Goal: Transaction & Acquisition: Book appointment/travel/reservation

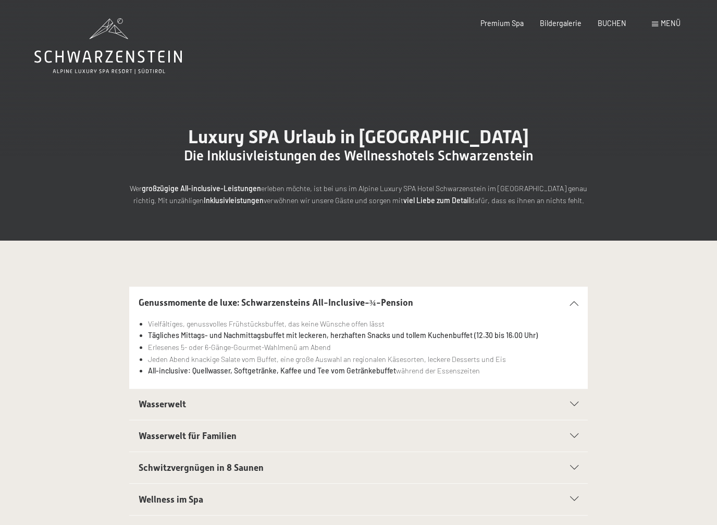
click at [699, 5] on header "Buchen Anfragen Premium Spa Bildergalerie BUCHEN Menü DE IT EN Gutschein Bilder…" at bounding box center [358, 9] width 717 height 18
click at [685, 7] on header "Buchen Anfragen Premium Spa Bildergalerie BUCHEN Menü DE IT EN Gutschein Bilder…" at bounding box center [358, 9] width 717 height 18
click at [681, 1] on div at bounding box center [358, 1] width 717 height 2
click at [613, 18] on span "BUCHEN" at bounding box center [612, 21] width 29 height 9
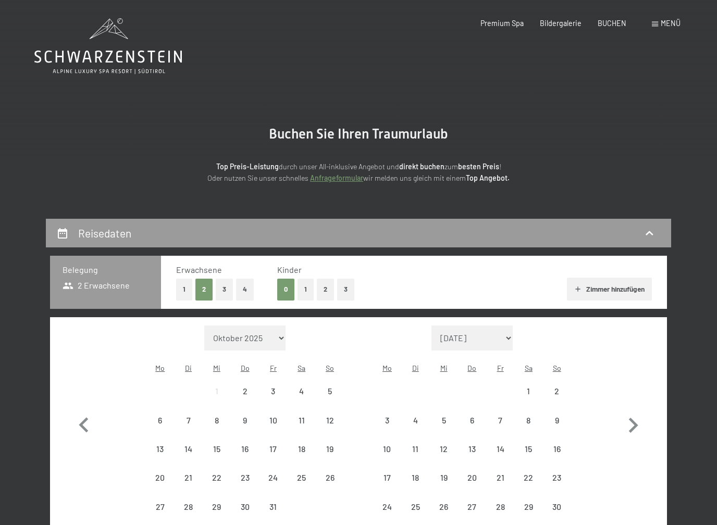
click at [513, 130] on h2 "Buchen Sie Ihren Traumurlaub" at bounding box center [358, 134] width 459 height 17
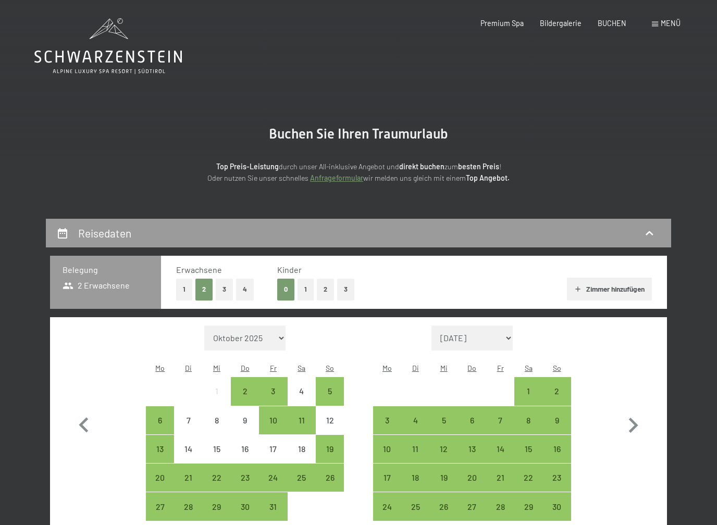
click at [573, 119] on section "Buchen Sie Ihren Traumurlaub Top Preis-Leistung durch unser All-inklusive Angeb…" at bounding box center [358, 155] width 717 height 127
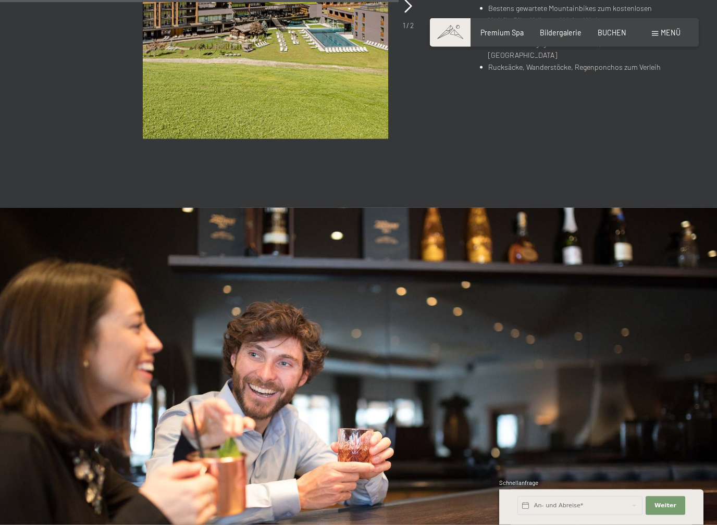
scroll to position [880, 0]
